Goal: Find specific page/section: Find specific page/section

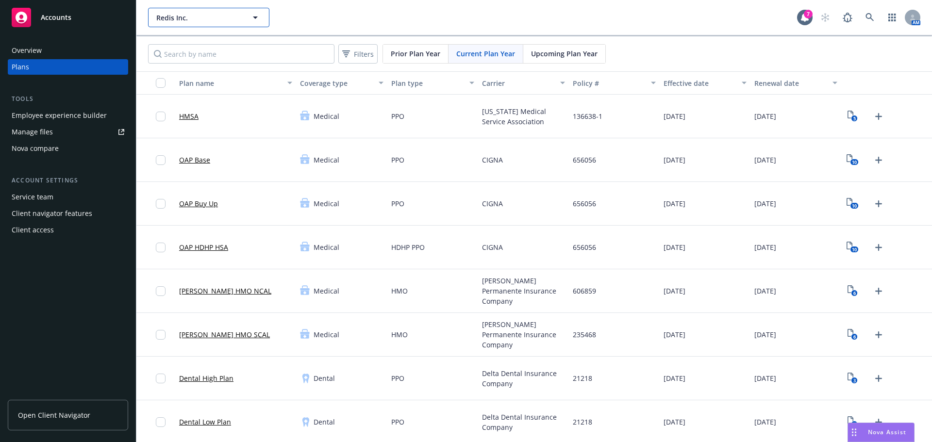
click at [195, 11] on button "Redis Inc." at bounding box center [208, 17] width 121 height 19
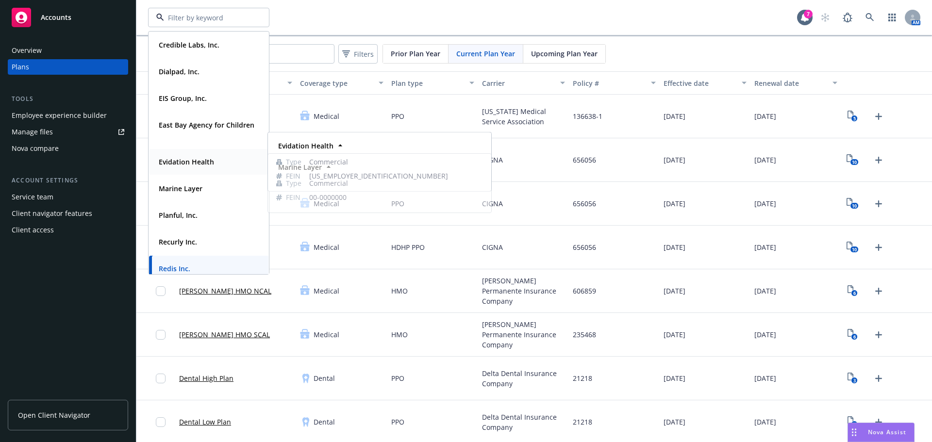
scroll to position [88, 0]
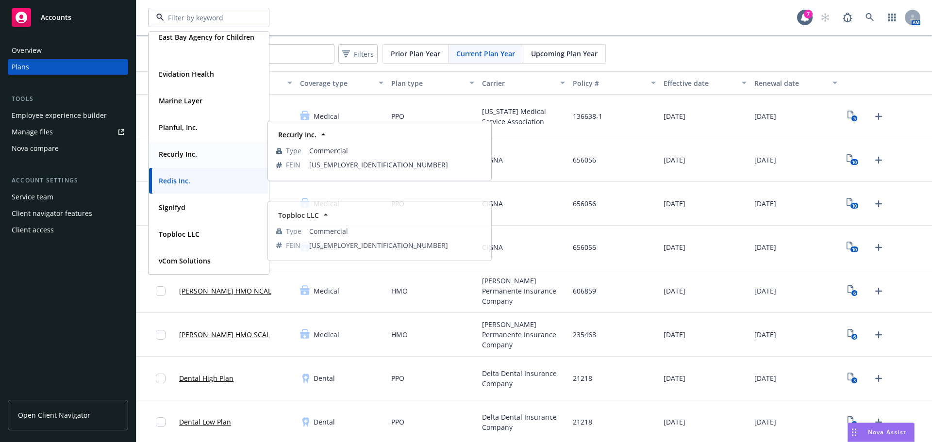
click at [186, 154] on strong "Recurly Inc." at bounding box center [178, 153] width 38 height 9
